Goal: Task Accomplishment & Management: Use online tool/utility

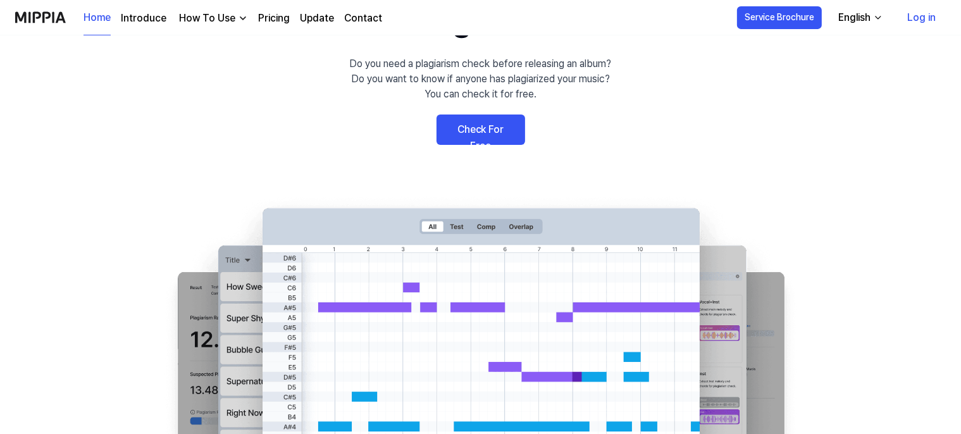
scroll to position [66, 0]
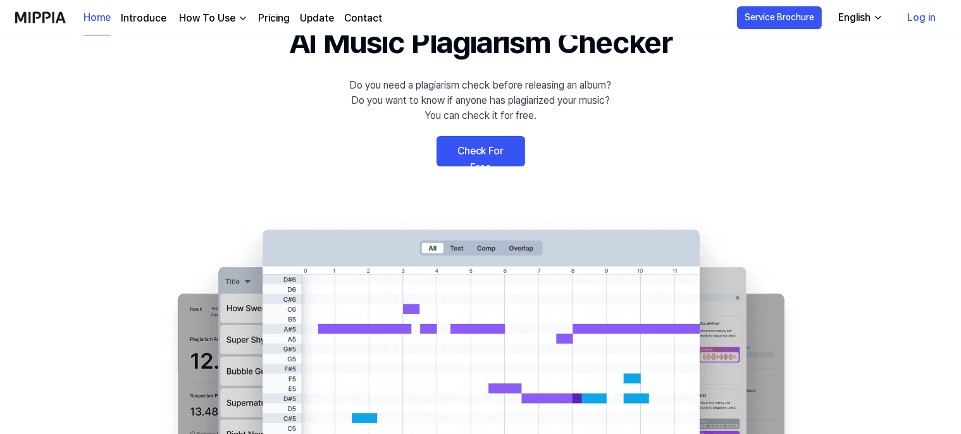
click at [503, 153] on link "Check For Free" at bounding box center [480, 151] width 89 height 30
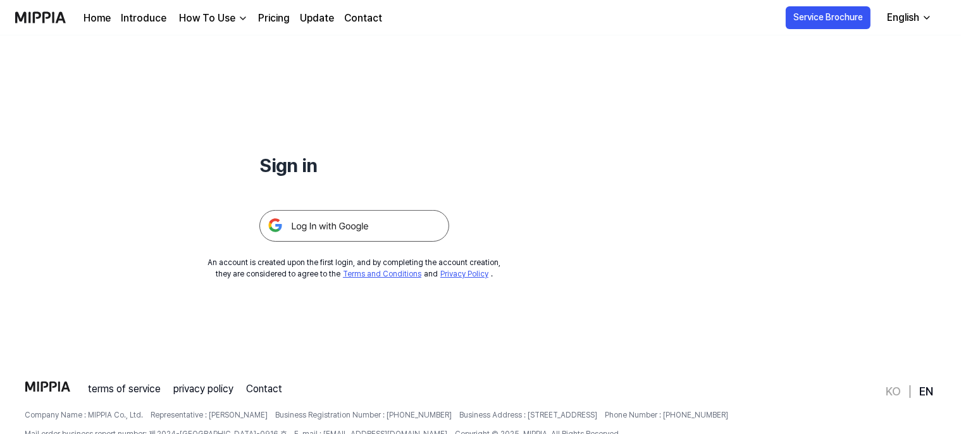
scroll to position [0, 0]
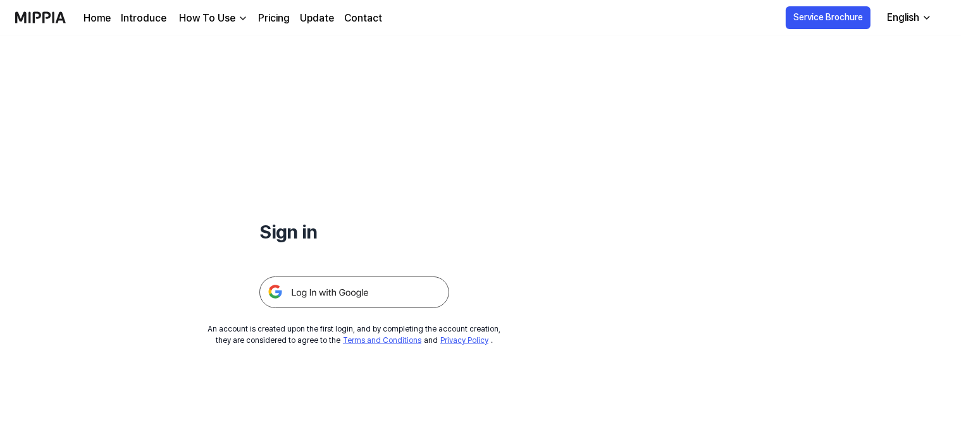
click at [347, 292] on img at bounding box center [354, 292] width 190 height 32
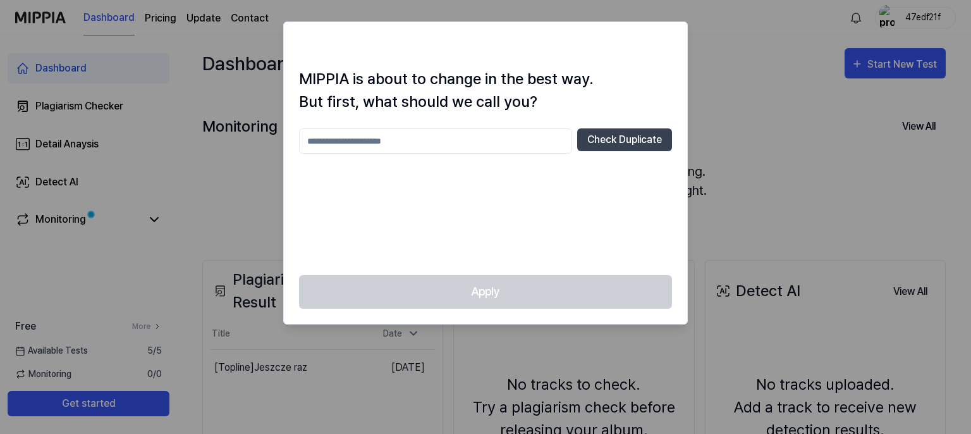
click at [434, 143] on input "text" at bounding box center [435, 140] width 273 height 25
type input "**********"
click at [614, 142] on button "Check Duplicate" at bounding box center [624, 139] width 95 height 23
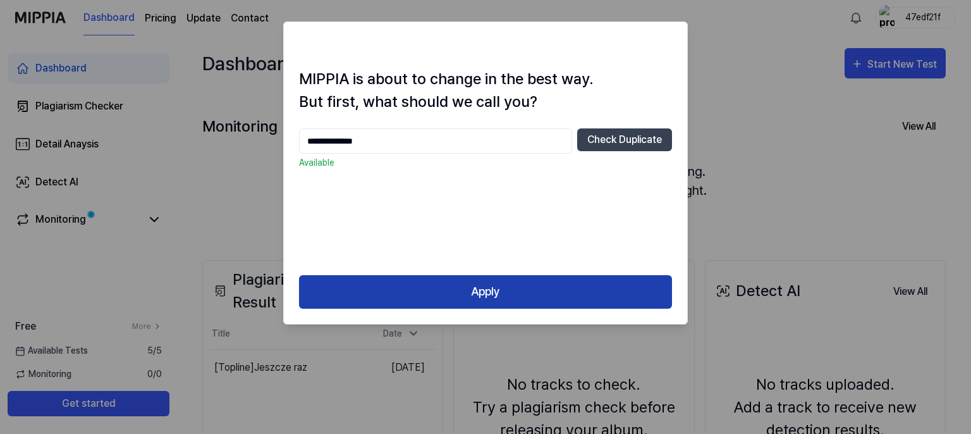
click at [498, 291] on button "Apply" at bounding box center [485, 292] width 373 height 34
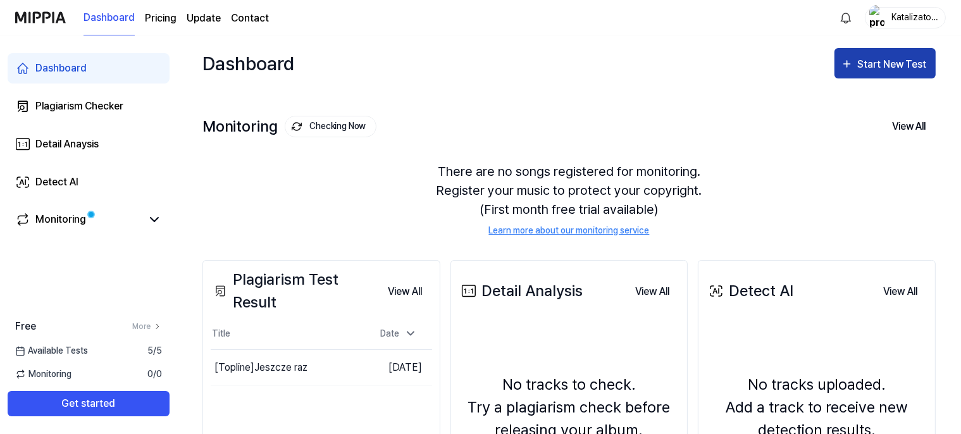
click at [864, 65] on div "Start New Test" at bounding box center [893, 64] width 72 height 16
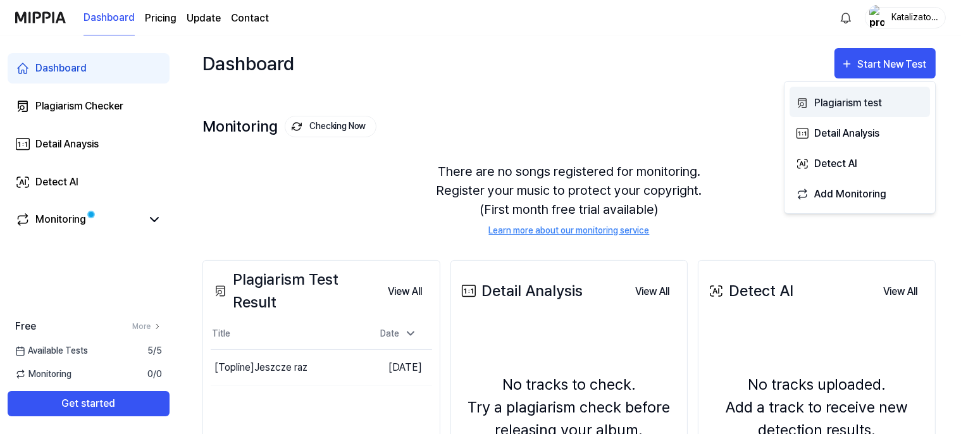
click at [851, 105] on div "Plagiarism test" at bounding box center [869, 103] width 110 height 16
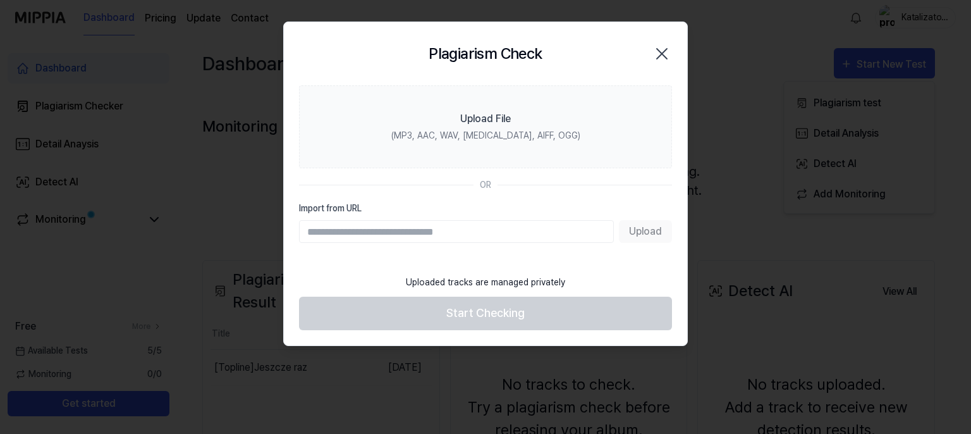
click at [637, 233] on div "Upload" at bounding box center [485, 231] width 373 height 23
click at [549, 224] on input "Import from URL" at bounding box center [456, 231] width 315 height 23
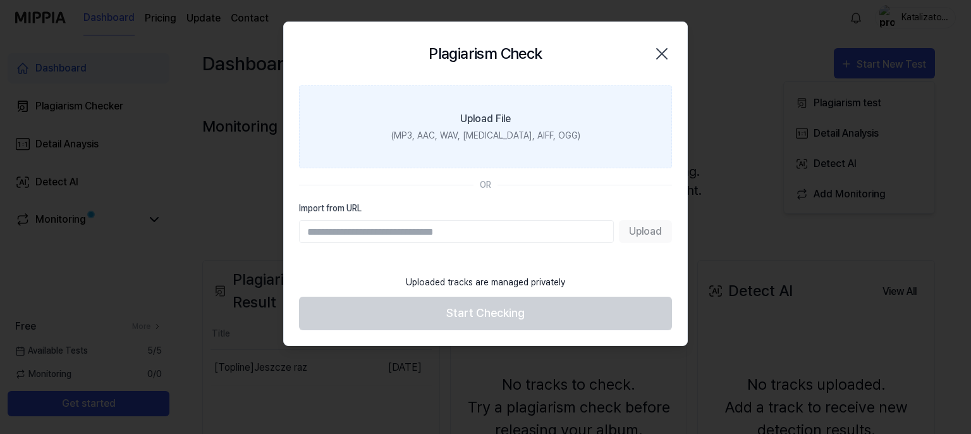
click at [495, 128] on label "Upload File (MP3, AAC, WAV, FLAC, AIFF, OGG)" at bounding box center [485, 126] width 373 height 83
click at [0, 0] on input "Upload File (MP3, AAC, WAV, FLAC, AIFF, OGG)" at bounding box center [0, 0] width 0 height 0
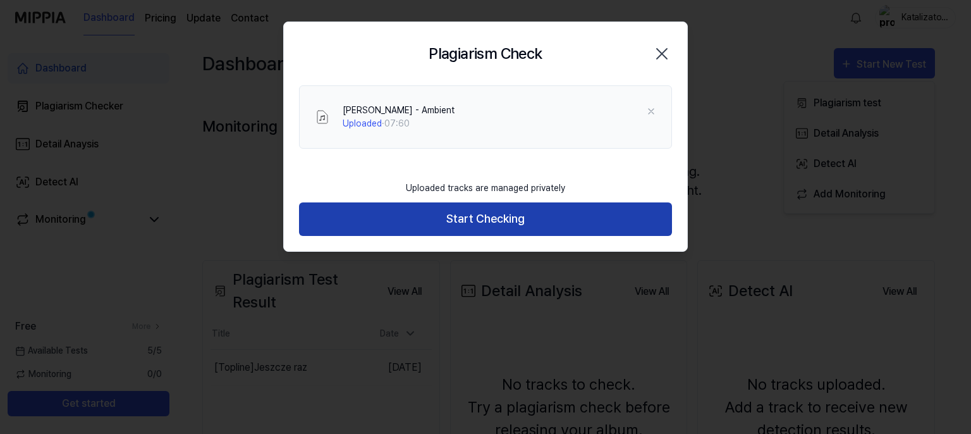
click at [465, 219] on button "Start Checking" at bounding box center [485, 219] width 373 height 34
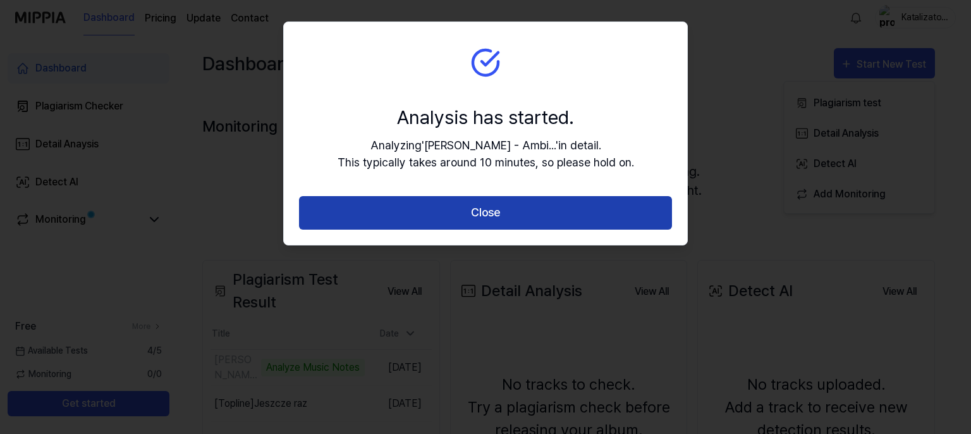
click at [457, 218] on button "Close" at bounding box center [485, 213] width 373 height 34
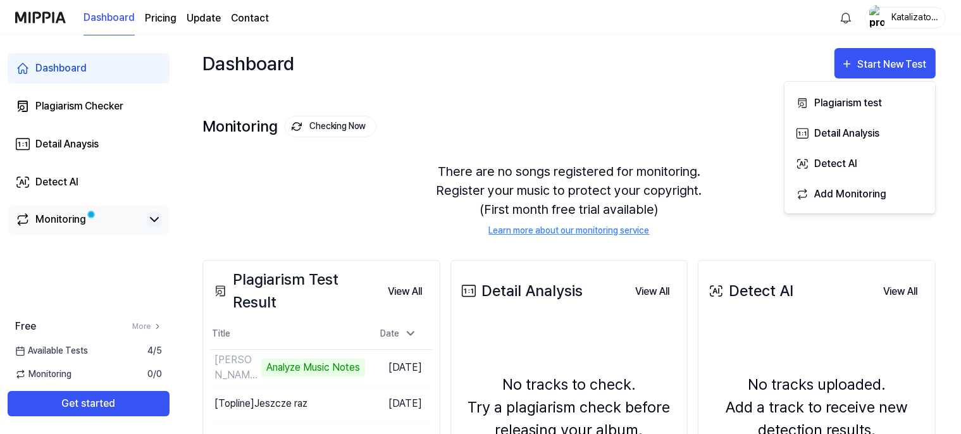
click at [148, 219] on icon at bounding box center [154, 219] width 15 height 15
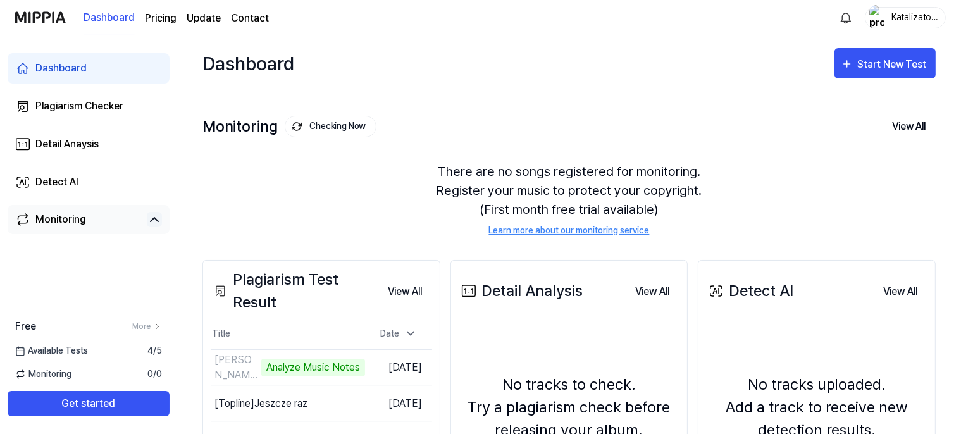
click at [148, 219] on icon at bounding box center [154, 219] width 15 height 15
click at [164, 18] on page\) "Pricing" at bounding box center [161, 18] width 32 height 15
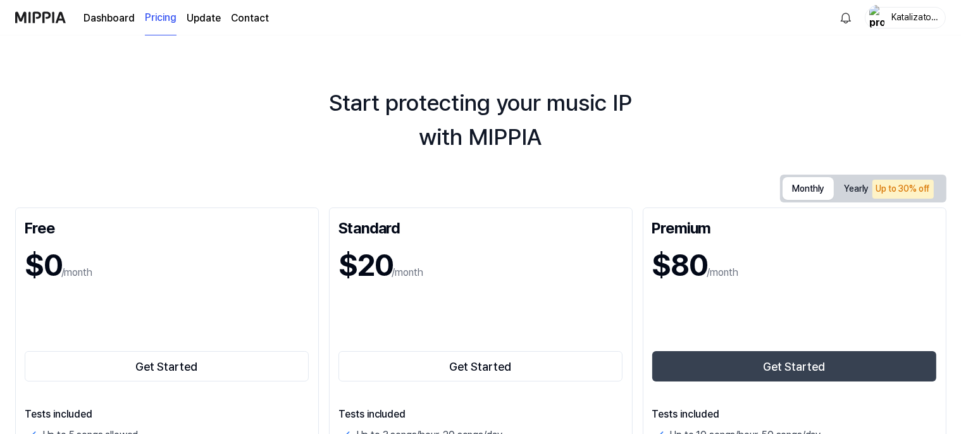
click at [804, 185] on button "Monthly" at bounding box center [808, 188] width 52 height 23
click at [110, 22] on link "Dashboard" at bounding box center [108, 18] width 51 height 15
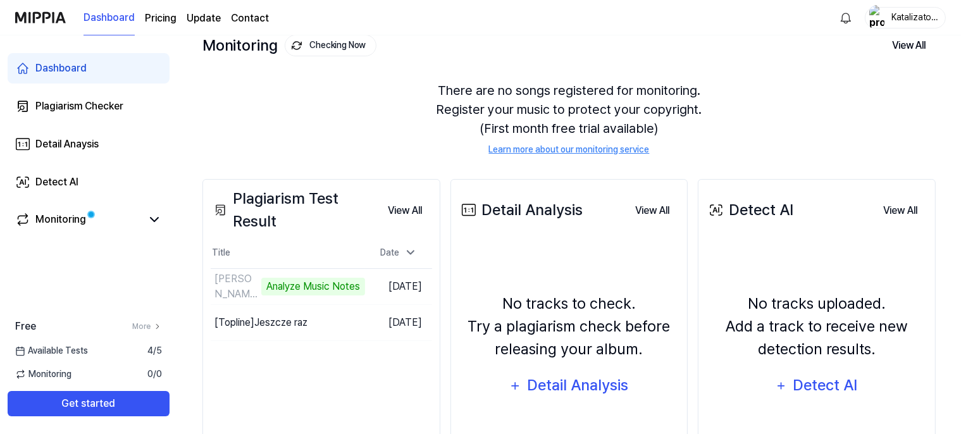
scroll to position [133, 0]
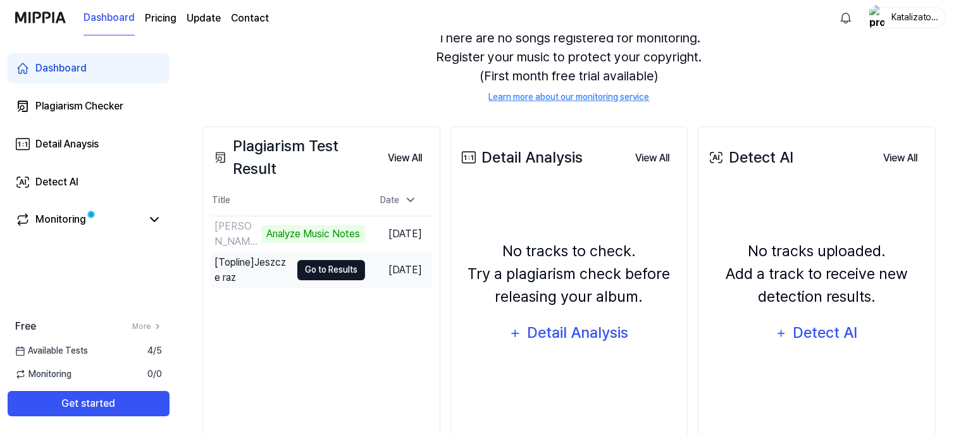
click at [324, 274] on button "Go to Results" at bounding box center [331, 270] width 68 height 20
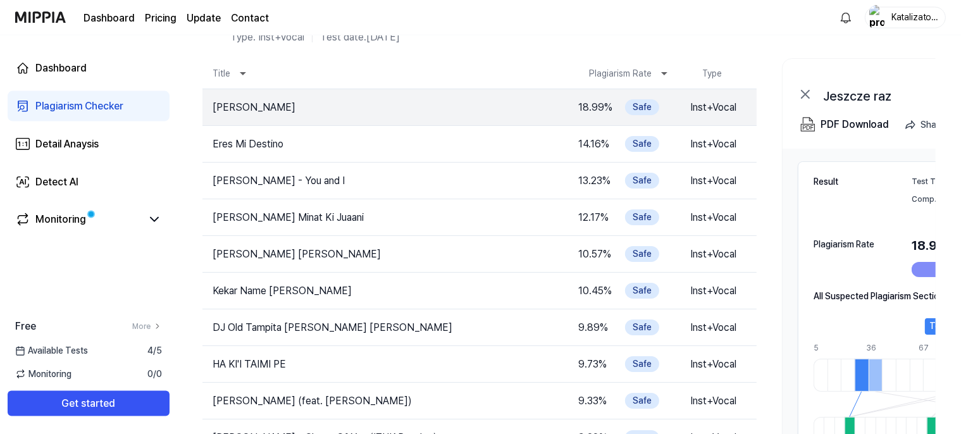
scroll to position [66, 0]
click at [97, 21] on link "Dashboard" at bounding box center [108, 18] width 51 height 15
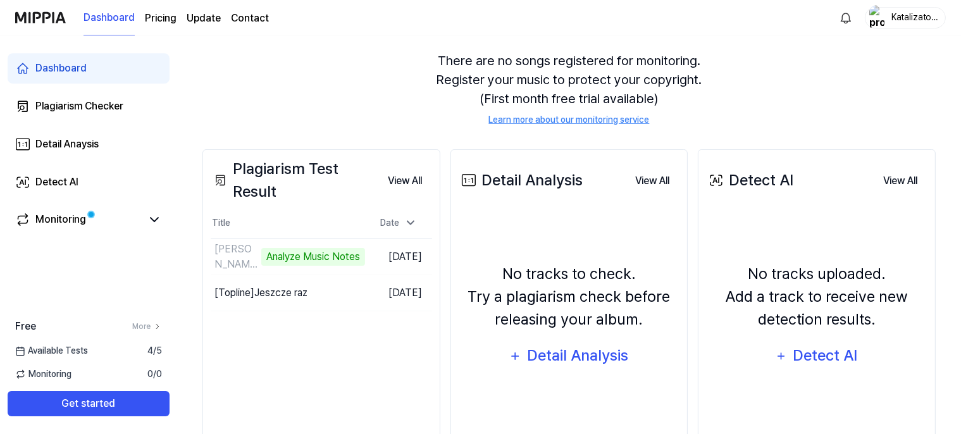
scroll to position [133, 0]
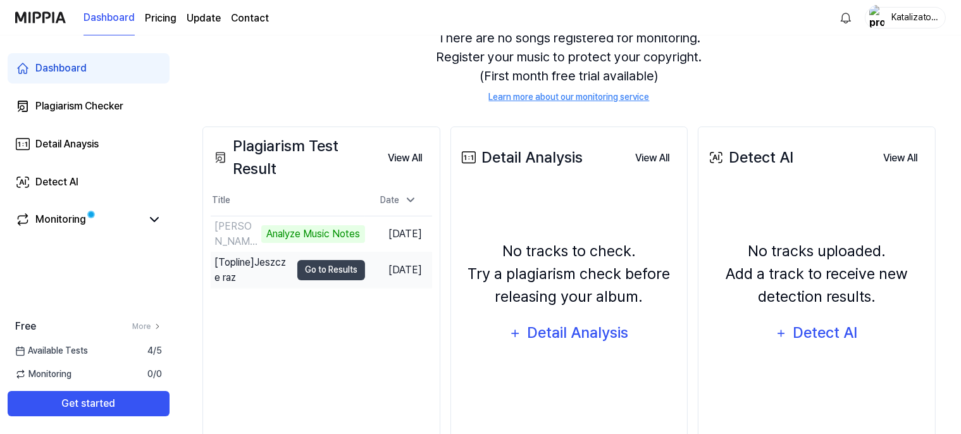
click at [243, 265] on div "[Topline] Jeszcze raz" at bounding box center [252, 270] width 77 height 30
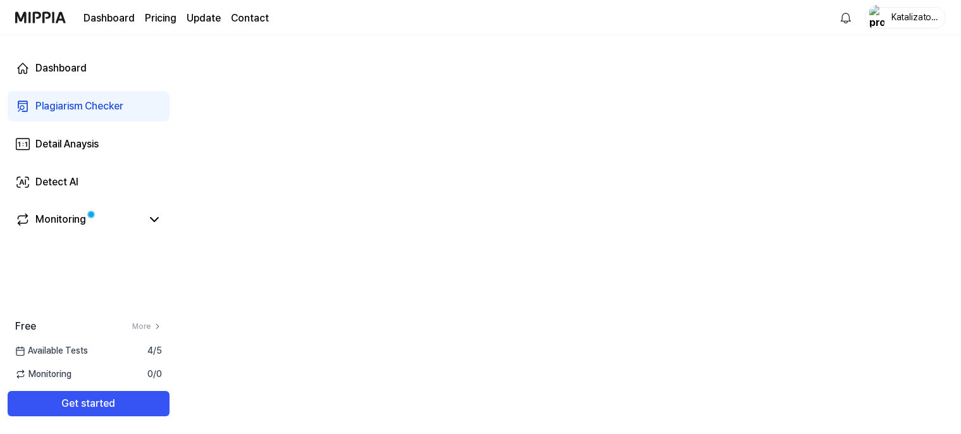
scroll to position [0, 0]
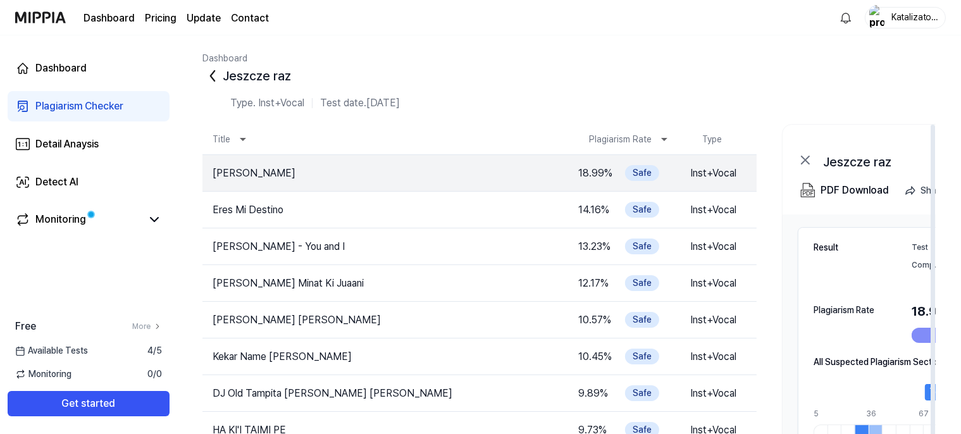
click at [806, 161] on icon at bounding box center [805, 160] width 8 height 8
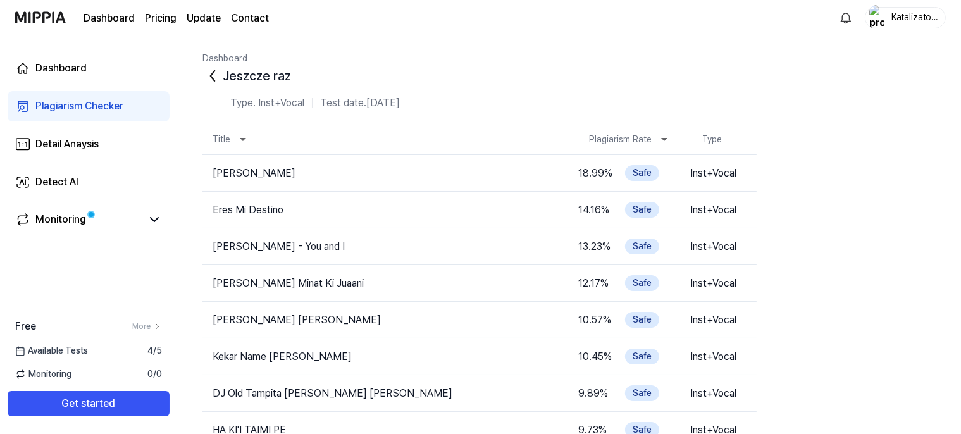
click at [121, 18] on link "Dashboard" at bounding box center [108, 18] width 51 height 15
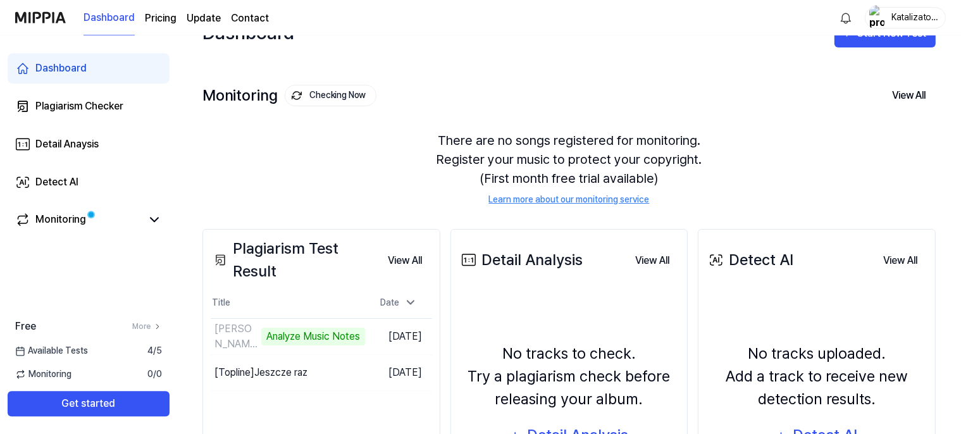
scroll to position [66, 0]
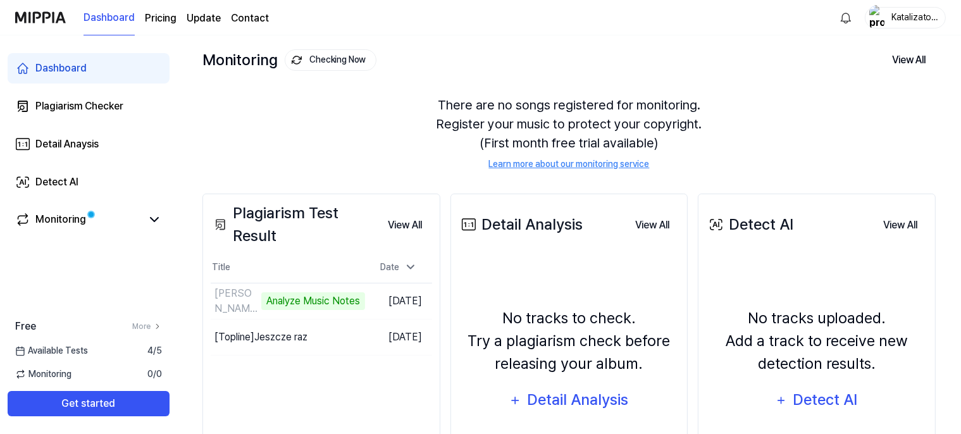
click at [259, 386] on div "Plagiarism Test Result View All Plagiarism Test Result Title Date LAM - Ambient…" at bounding box center [321, 352] width 238 height 317
click at [81, 219] on div "Monitoring" at bounding box center [60, 219] width 51 height 15
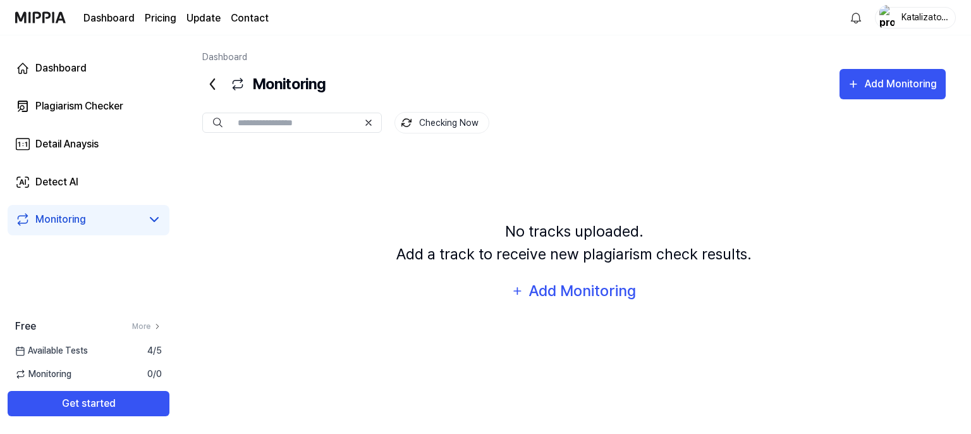
click at [171, 16] on page\) "Pricing" at bounding box center [161, 18] width 32 height 15
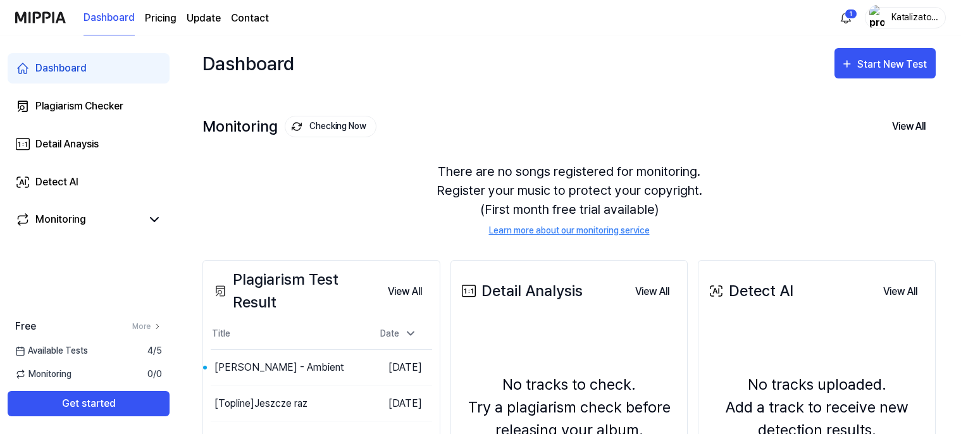
scroll to position [133, 0]
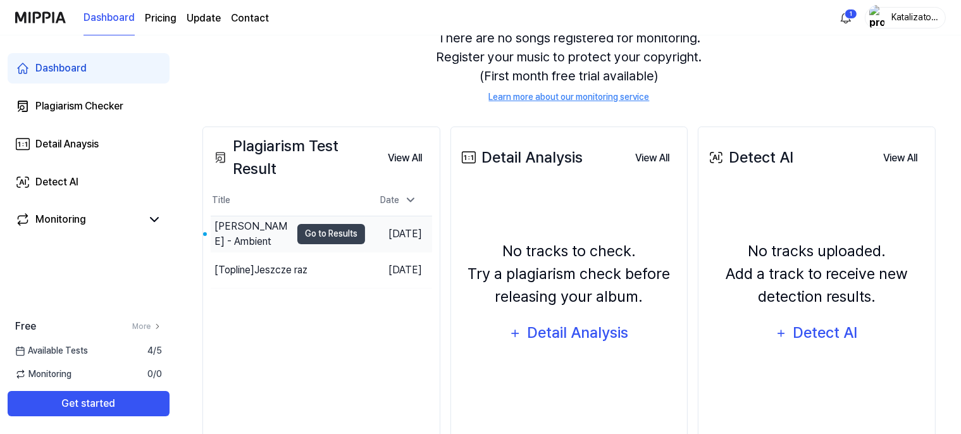
click at [262, 226] on div "[PERSON_NAME] - Ambient" at bounding box center [252, 234] width 77 height 30
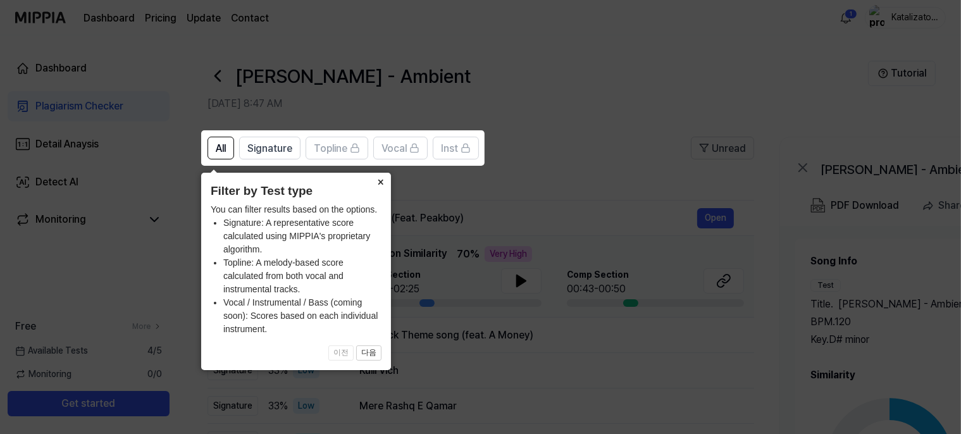
click at [376, 178] on button "×" at bounding box center [381, 182] width 20 height 18
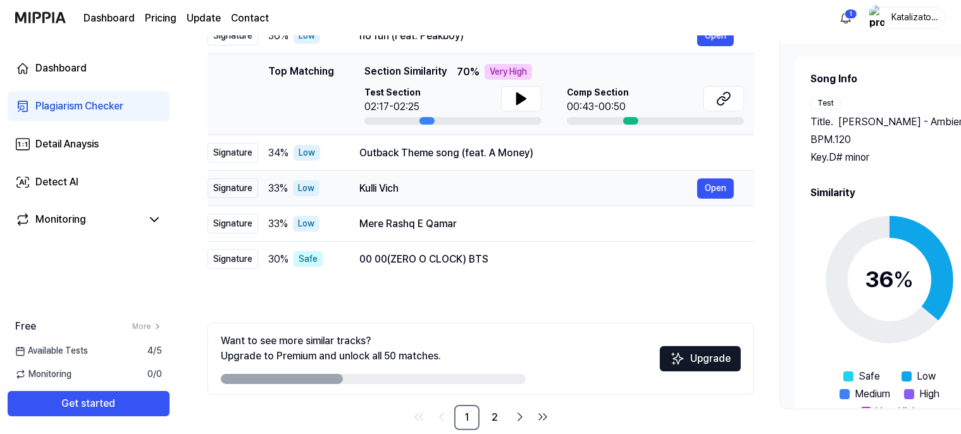
scroll to position [204, 0]
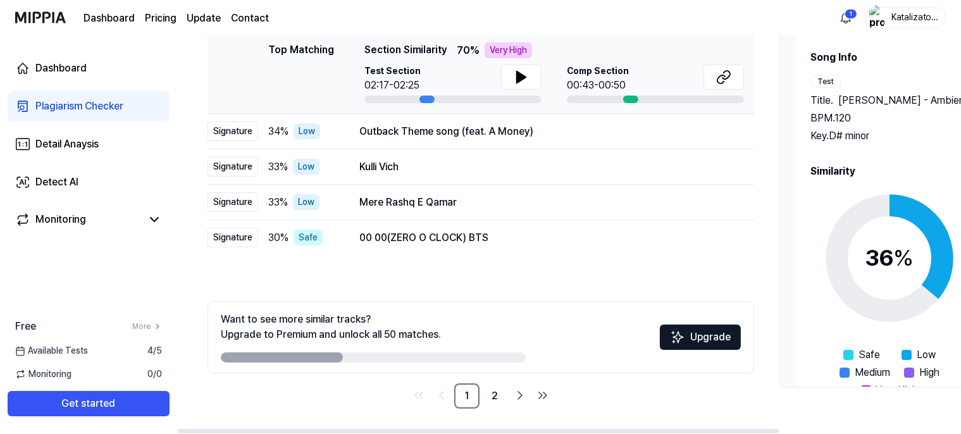
drag, startPoint x: 328, startPoint y: 360, endPoint x: 520, endPoint y: 365, distance: 192.9
click at [520, 365] on div "Want to see more similar tracks? Upgrade to Premium and unlock all 50 matches. …" at bounding box center [480, 337] width 546 height 72
click at [495, 394] on link "2" at bounding box center [494, 395] width 25 height 25
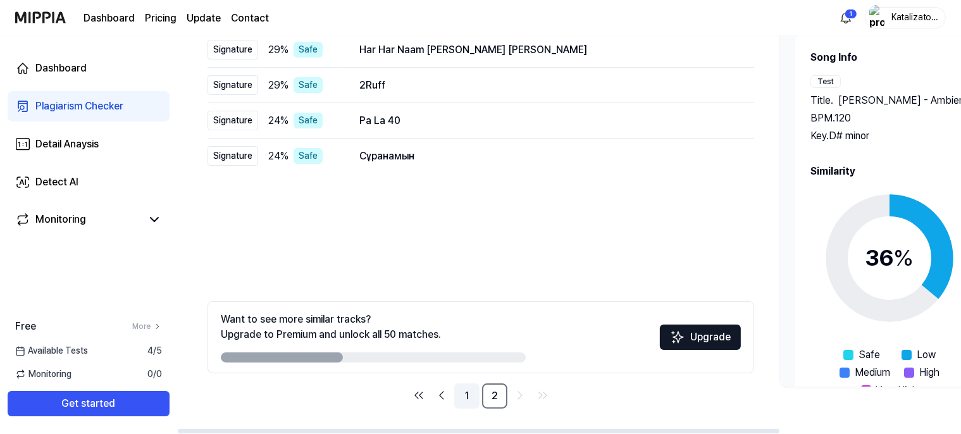
click at [467, 403] on link "1" at bounding box center [466, 395] width 25 height 25
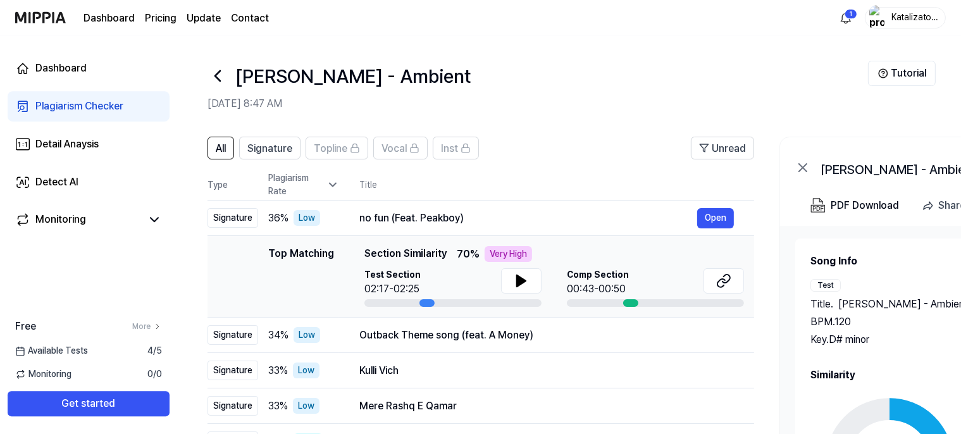
scroll to position [0, 0]
click at [44, 11] on img at bounding box center [40, 17] width 51 height 35
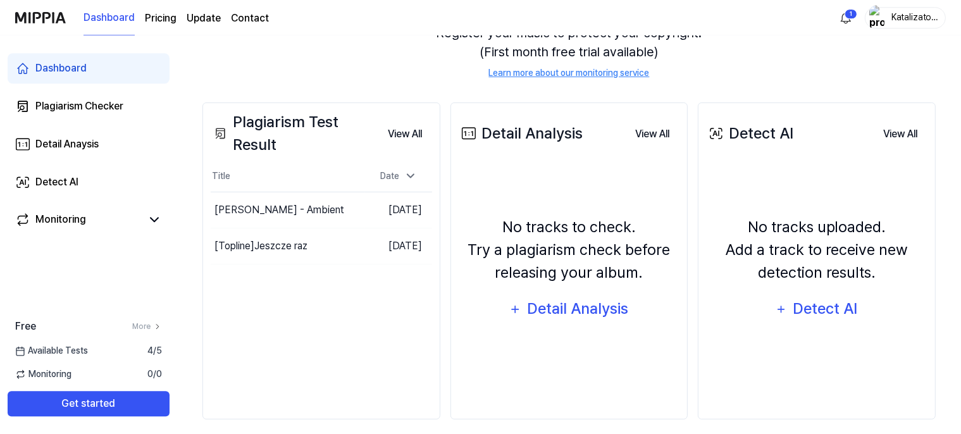
scroll to position [168, 0]
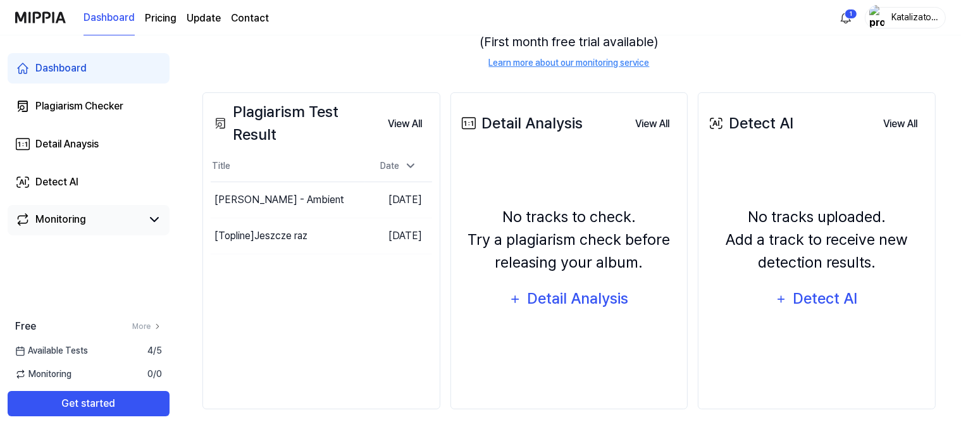
click at [109, 220] on link "Monitoring" at bounding box center [78, 219] width 126 height 15
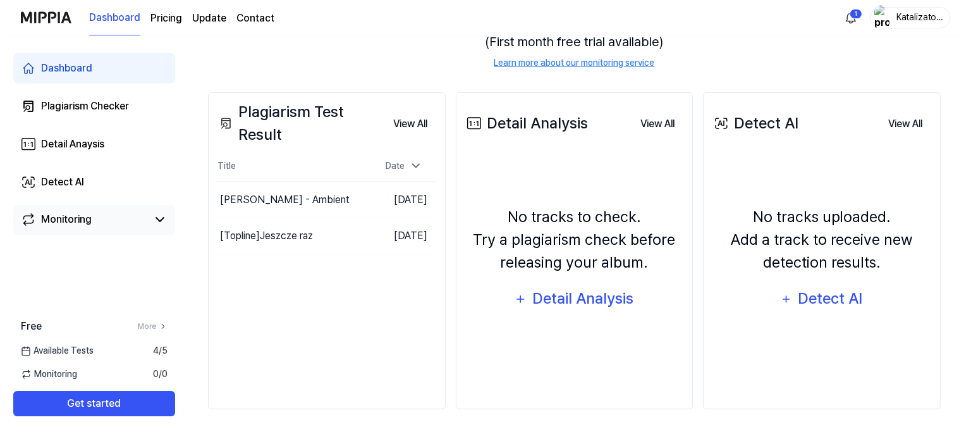
scroll to position [0, 0]
